Goal: Find specific page/section: Find specific page/section

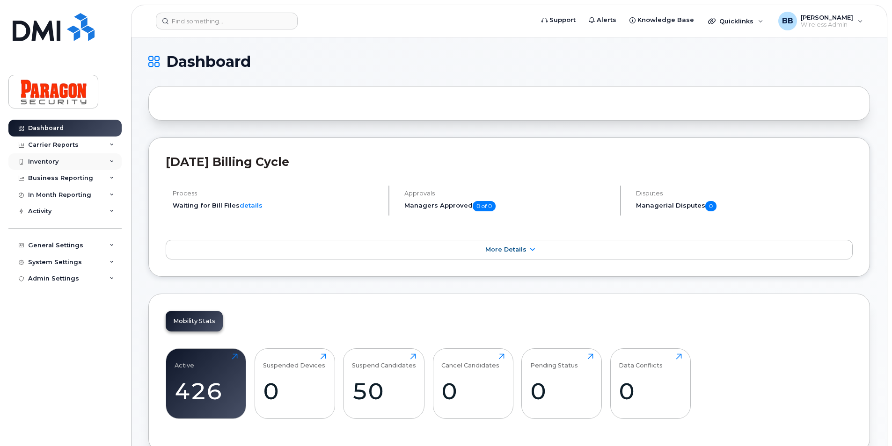
click at [61, 162] on div "Inventory" at bounding box center [64, 161] width 113 height 17
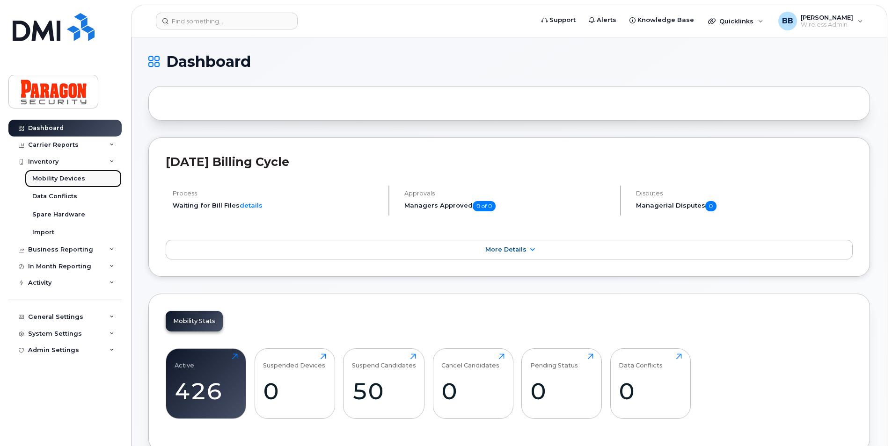
click at [61, 172] on link "Mobility Devices" at bounding box center [73, 179] width 97 height 18
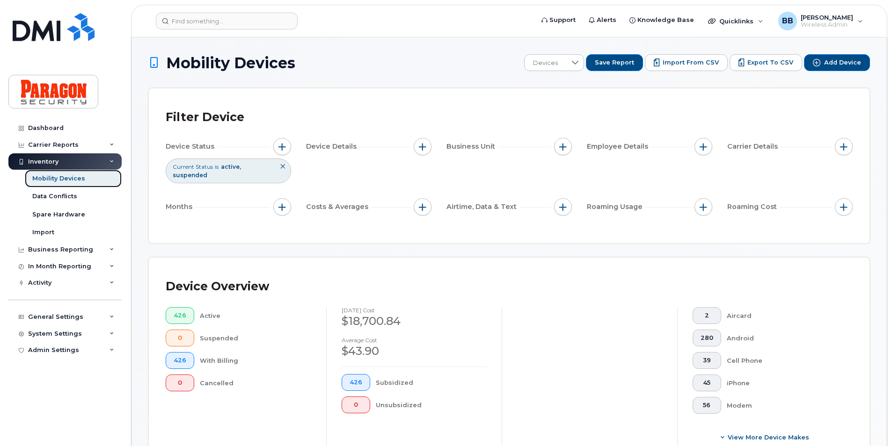
click at [72, 180] on div "Mobility Devices" at bounding box center [58, 179] width 53 height 8
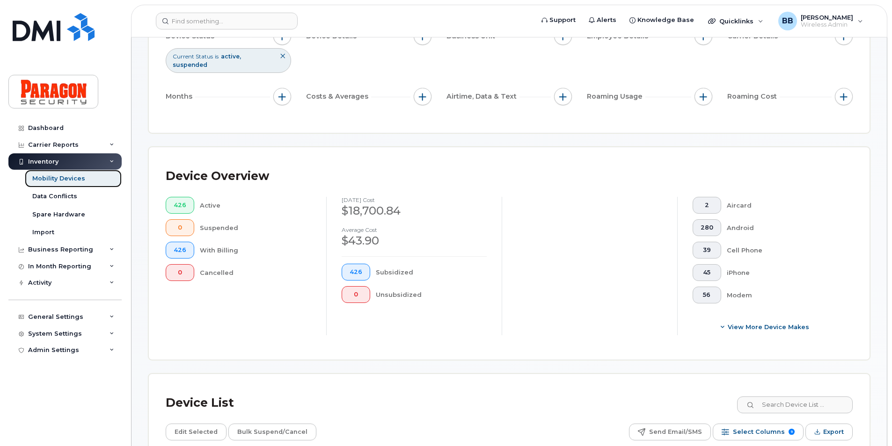
scroll to position [187, 0]
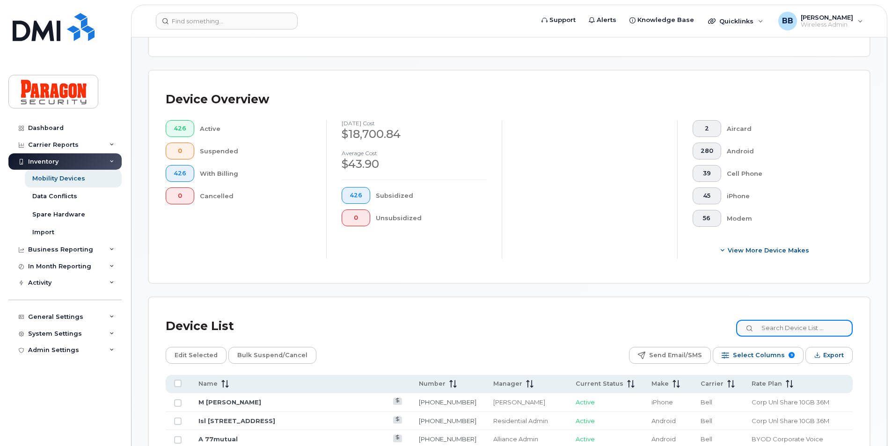
click at [814, 321] on input at bounding box center [794, 328] width 117 height 17
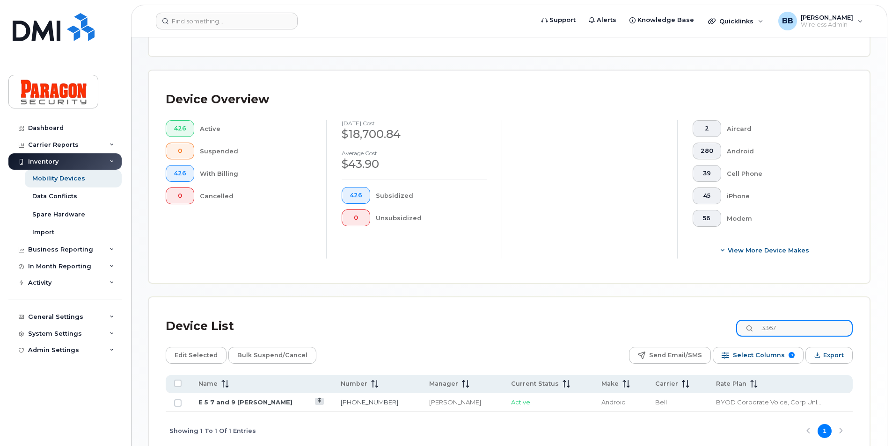
drag, startPoint x: 829, startPoint y: 324, endPoint x: 369, endPoint y: 311, distance: 460.2
click at [369, 311] on div "Device List 3367 Edit Selected Bulk Suspend/Cancel Send Email/SMS Select Column…" at bounding box center [509, 374] width 721 height 153
type input "3453"
